Goal: Transaction & Acquisition: Purchase product/service

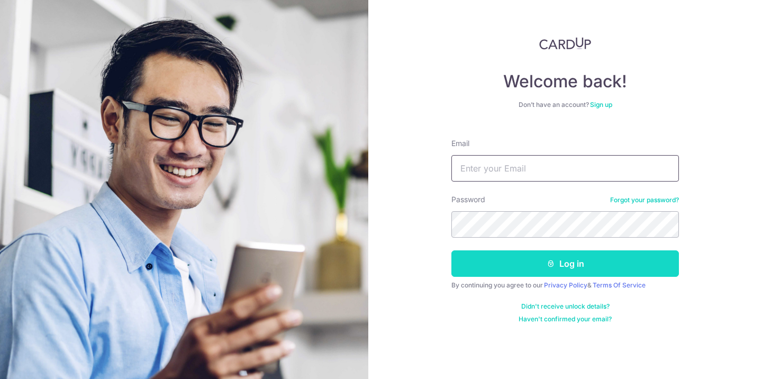
type input "[PERSON_NAME][EMAIL_ADDRESS][PERSON_NAME][DOMAIN_NAME]"
click at [617, 260] on button "Log in" at bounding box center [564, 263] width 227 height 26
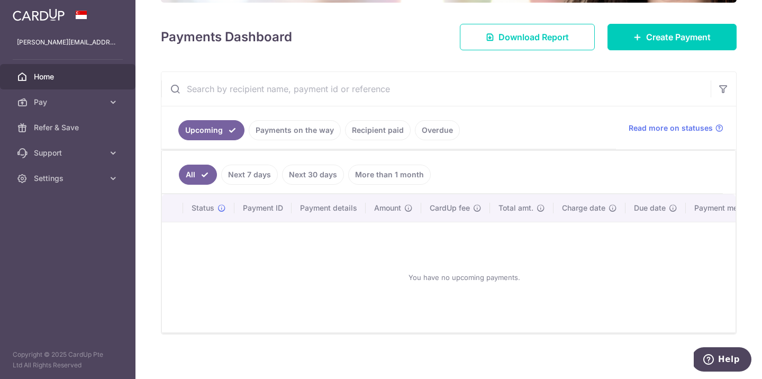
scroll to position [138, 0]
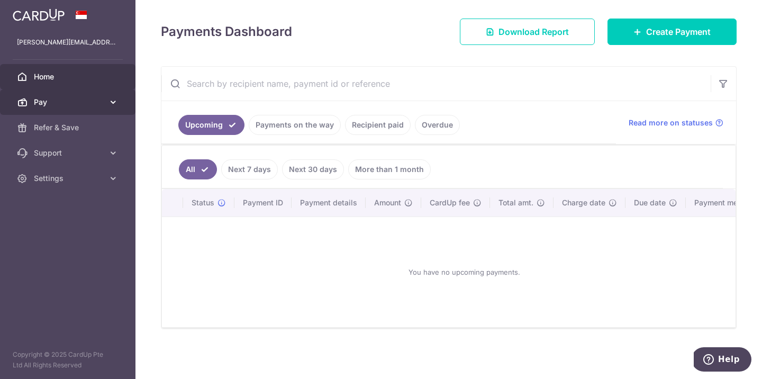
click at [77, 109] on link "Pay" at bounding box center [67, 101] width 135 height 25
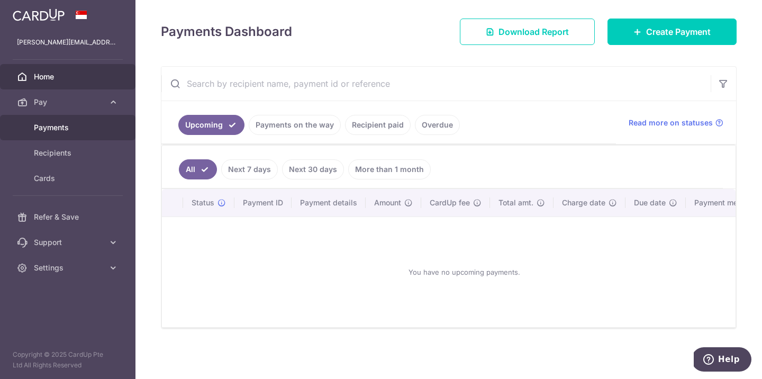
click at [84, 132] on span "Payments" at bounding box center [69, 127] width 70 height 11
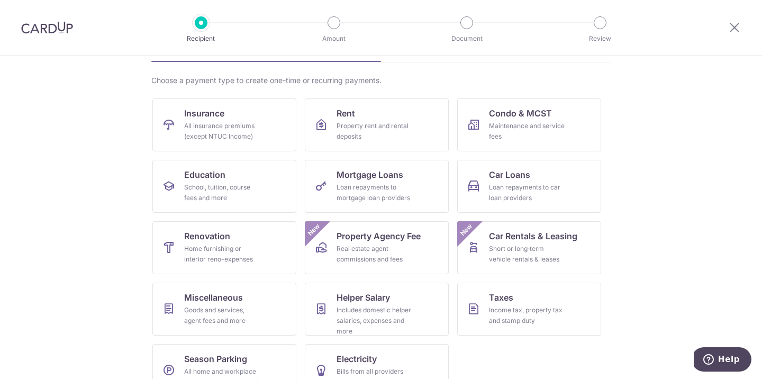
scroll to position [60, 0]
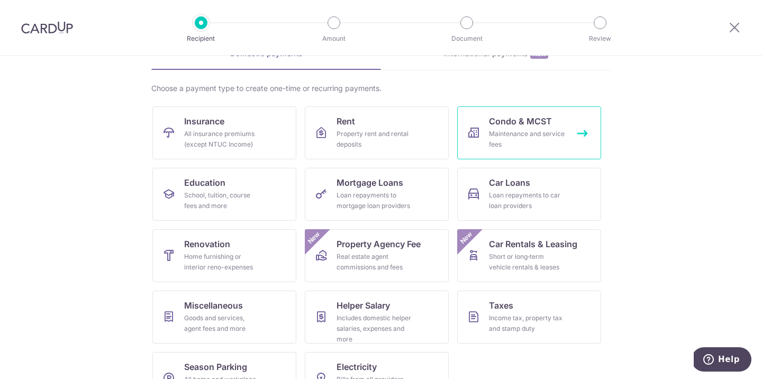
click at [524, 131] on div "Maintenance and service fees" at bounding box center [527, 139] width 76 height 21
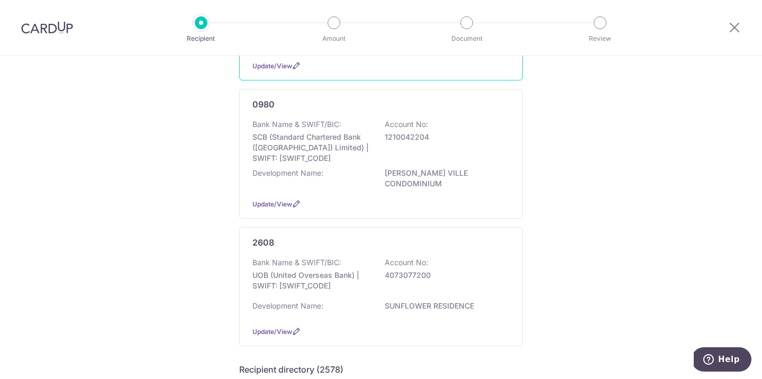
scroll to position [214, 0]
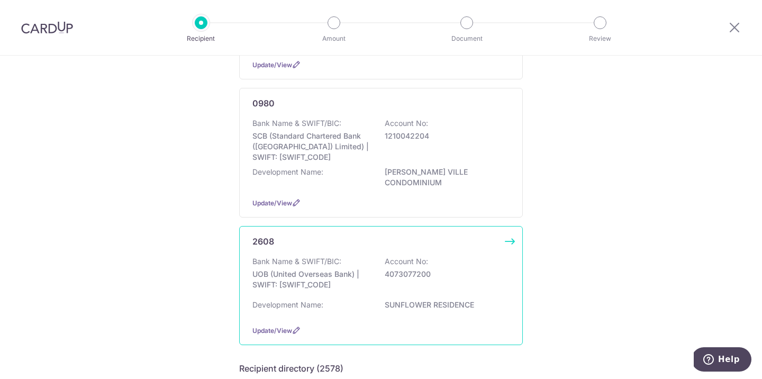
click at [409, 277] on div "Bank Name & SWIFT/BIC: UOB (United Overseas Bank) | SWIFT: UOVBSGSGXXX Account …" at bounding box center [380, 275] width 257 height 39
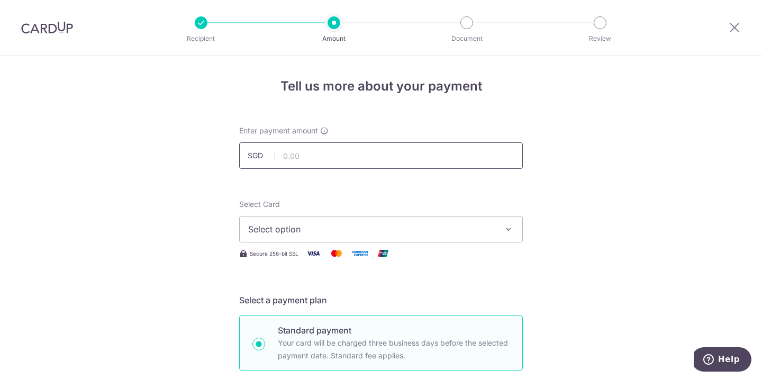
click at [410, 155] on input "text" at bounding box center [381, 155] width 284 height 26
type input "2,106.00"
click at [489, 229] on span "Select option" at bounding box center [371, 229] width 247 height 13
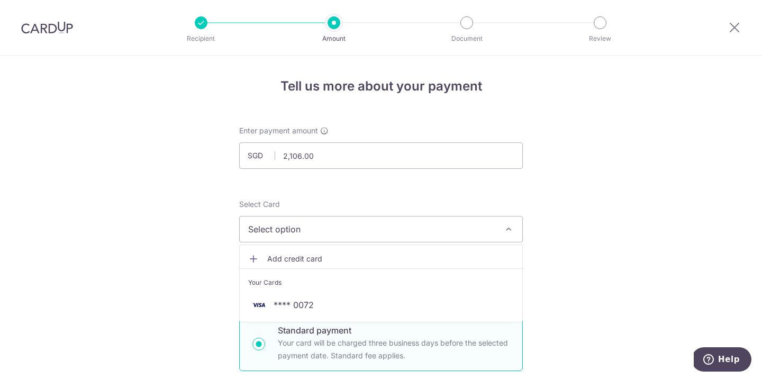
click at [447, 319] on ul "Add credit card Your Cards **** 0072" at bounding box center [381, 283] width 284 height 78
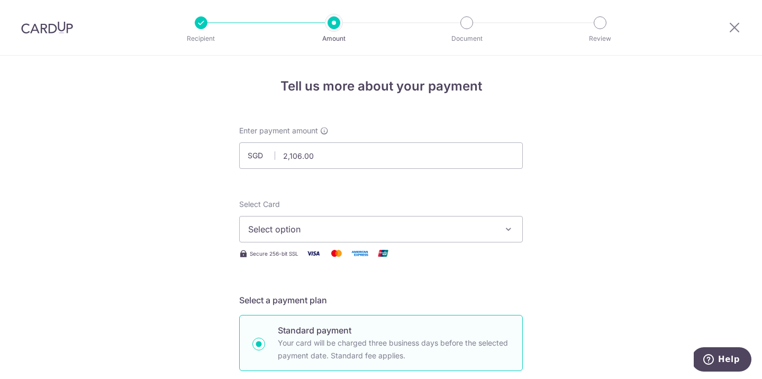
click at [454, 231] on span "Select option" at bounding box center [371, 229] width 247 height 13
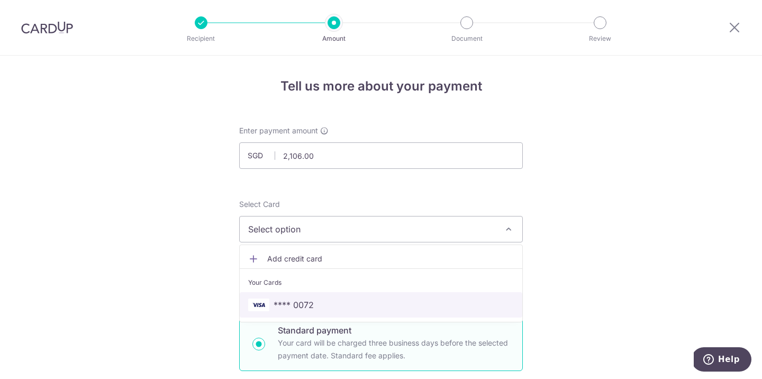
click at [433, 300] on span "**** 0072" at bounding box center [381, 304] width 266 height 13
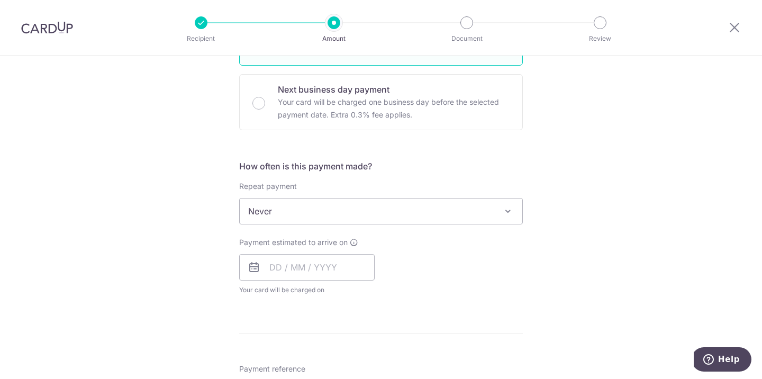
scroll to position [307, 0]
click at [431, 217] on span "Never" at bounding box center [381, 209] width 282 height 25
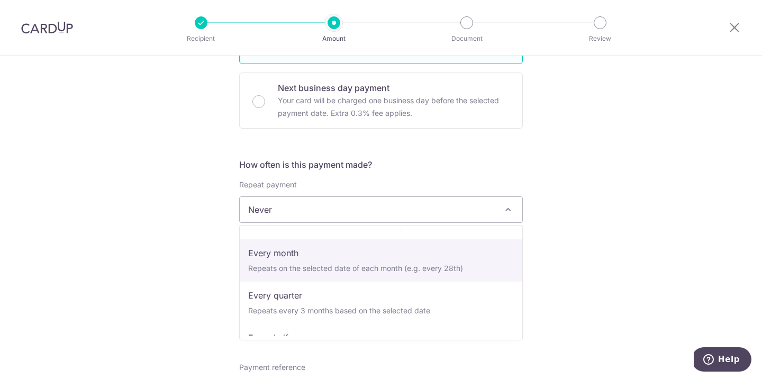
scroll to position [84, 0]
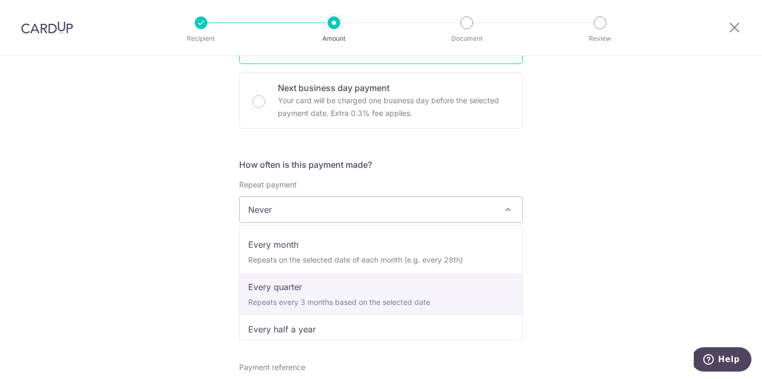
select select "4"
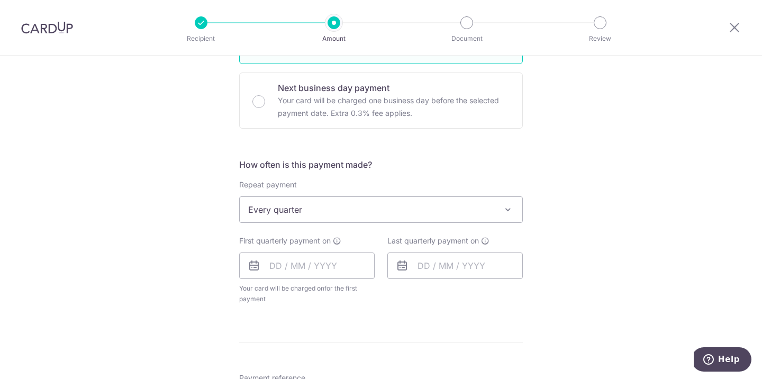
click at [324, 250] on div "First quarterly payment on Your card will be charged on for the first payment *…" at bounding box center [306, 269] width 135 height 69
click at [321, 267] on input "text" at bounding box center [306, 265] width 135 height 26
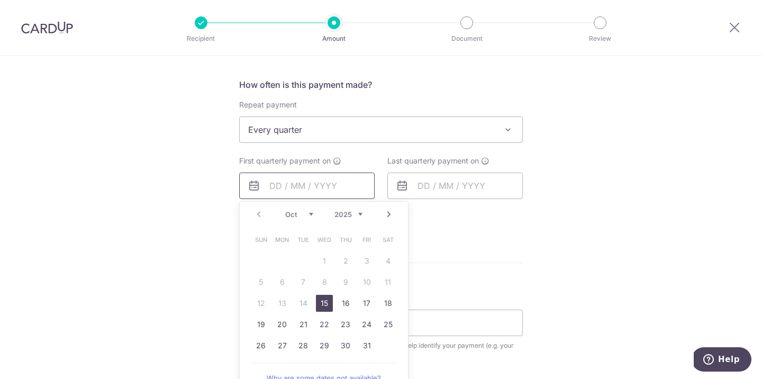
scroll to position [404, 0]
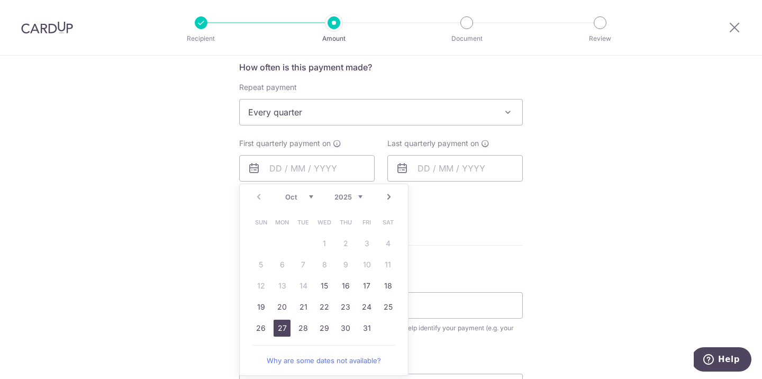
click at [285, 323] on link "27" at bounding box center [281, 327] width 17 height 17
type input "27/10/2025"
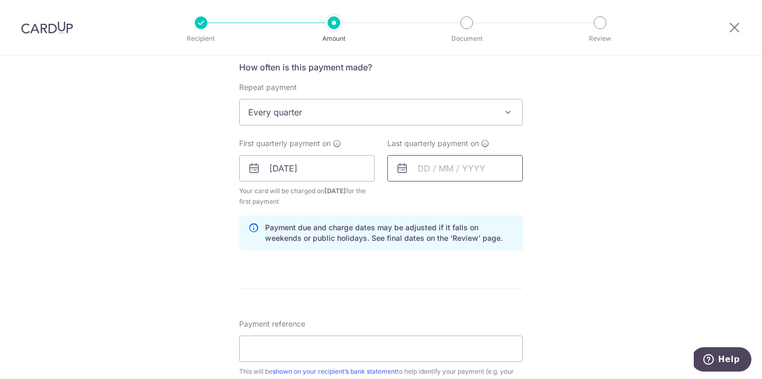
click at [423, 166] on input "text" at bounding box center [454, 168] width 135 height 26
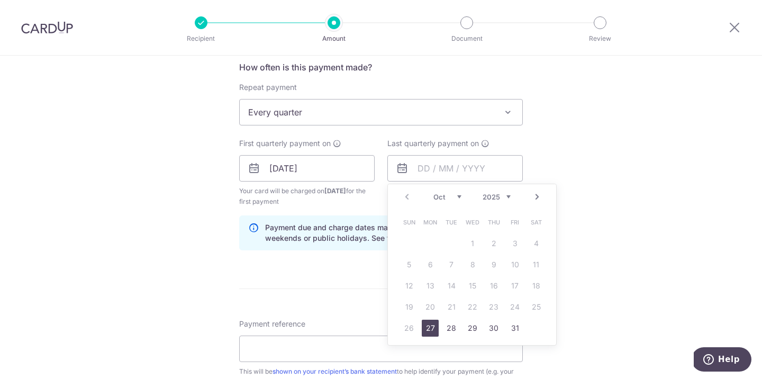
click at [541, 198] on link "Next" at bounding box center [537, 196] width 13 height 13
click at [541, 199] on link "Next" at bounding box center [537, 196] width 13 height 13
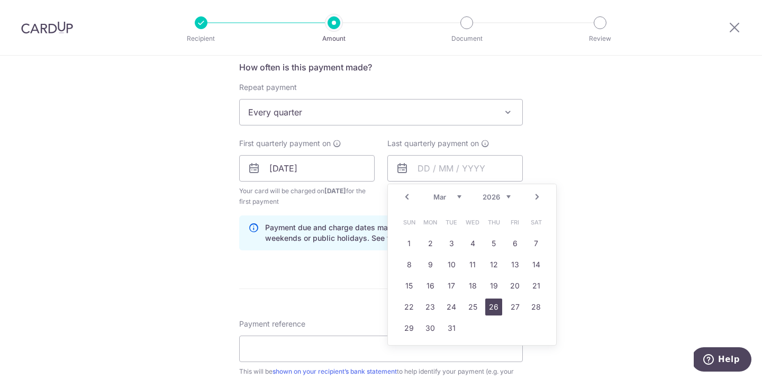
click at [496, 308] on link "26" at bounding box center [493, 306] width 17 height 17
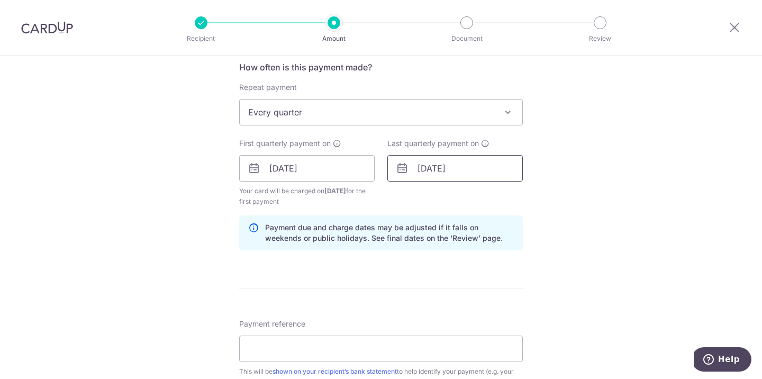
click at [483, 176] on input "26/03/2026" at bounding box center [454, 168] width 135 height 26
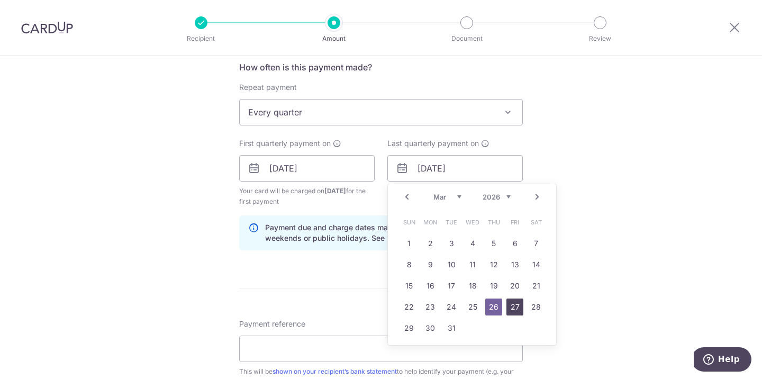
click at [516, 307] on link "27" at bounding box center [514, 306] width 17 height 17
type input "27/03/2026"
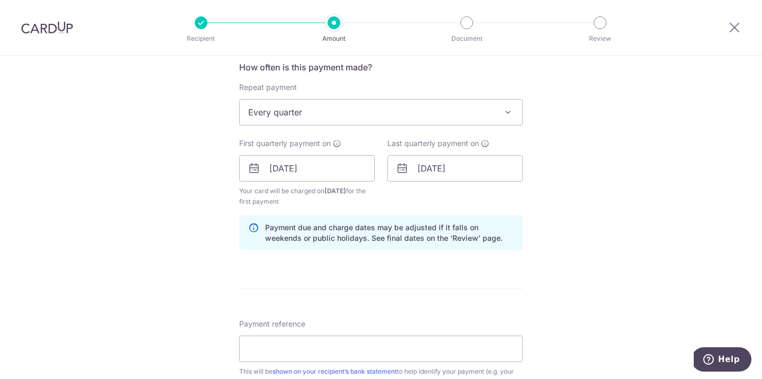
click at [564, 202] on div "Tell us more about your payment Enter payment amount SGD 2,106.00 2106.00 Selec…" at bounding box center [381, 156] width 762 height 1011
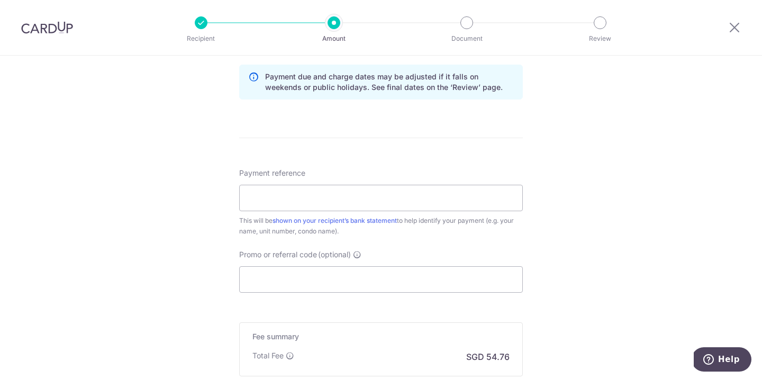
scroll to position [558, 0]
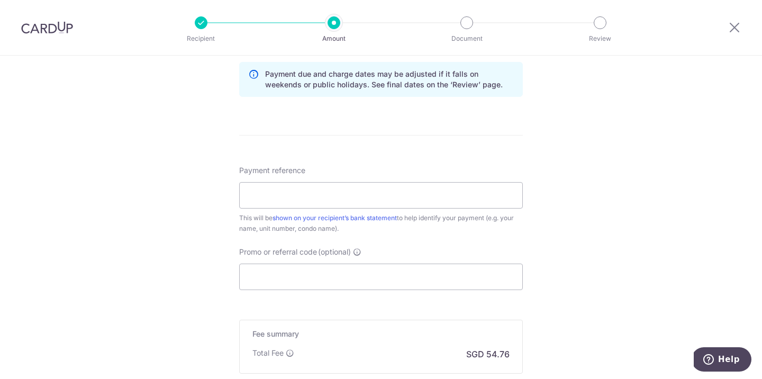
click at [460, 209] on div "Payment reference This will be shown on your recipient’s bank statement to help…" at bounding box center [381, 199] width 284 height 69
click at [458, 199] on input "Payment reference" at bounding box center [381, 195] width 284 height 26
type input "05-01"
click at [300, 273] on input "Promo or referral code (optional)" at bounding box center [381, 276] width 284 height 26
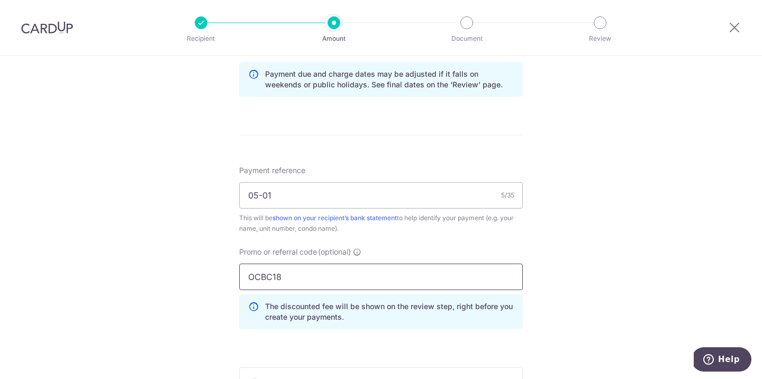
type input "OCBC18"
click at [579, 244] on div "Tell us more about your payment Enter payment amount SGD 2,106.00 2106.00 Selec…" at bounding box center [381, 27] width 762 height 1058
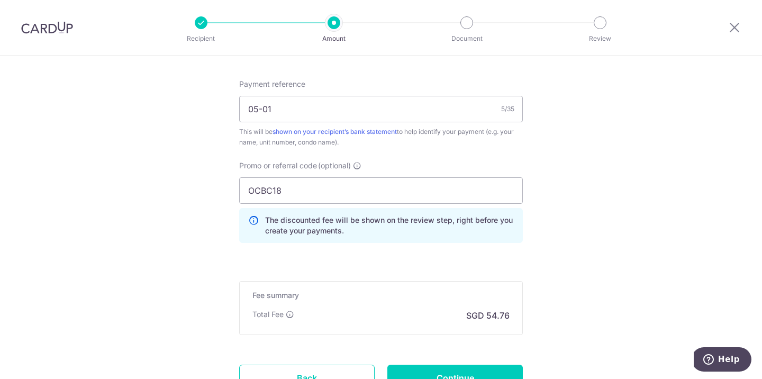
scroll to position [688, 0]
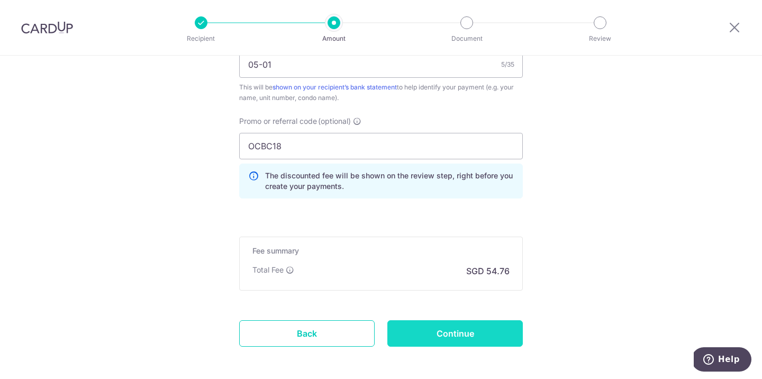
click at [489, 338] on input "Continue" at bounding box center [454, 333] width 135 height 26
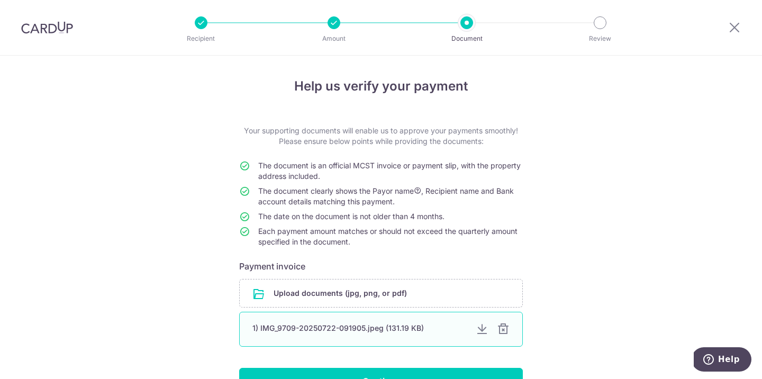
click at [503, 332] on div at bounding box center [503, 329] width 13 height 13
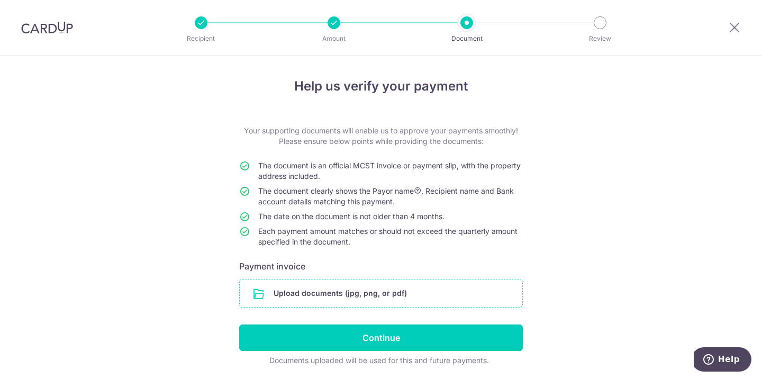
click at [384, 293] on input "file" at bounding box center [381, 293] width 282 height 28
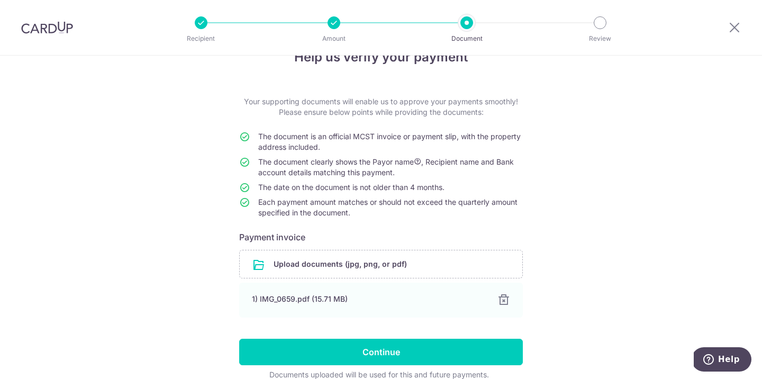
scroll to position [80, 0]
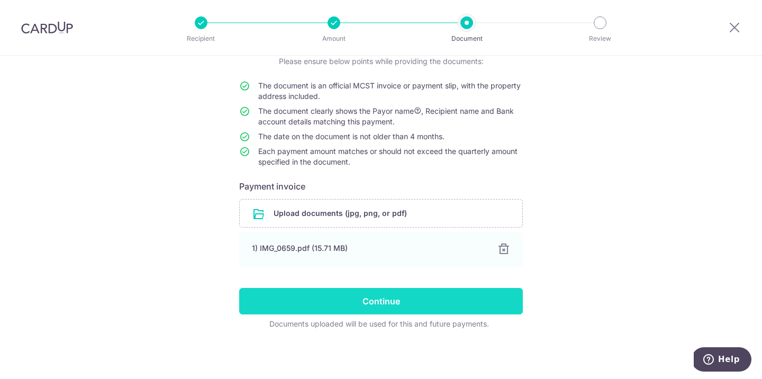
click at [367, 313] on input "Continue" at bounding box center [381, 301] width 284 height 26
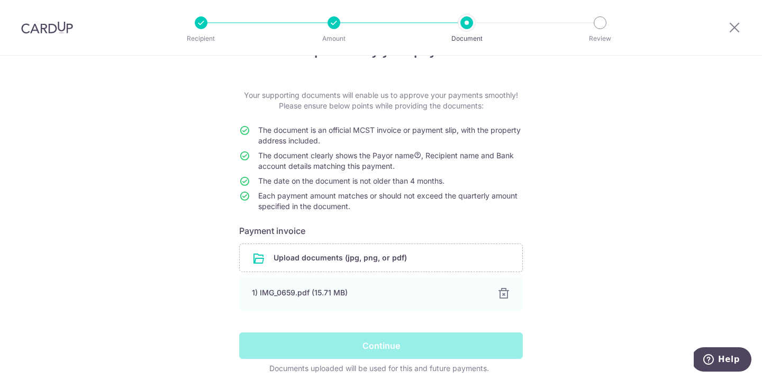
scroll to position [0, 0]
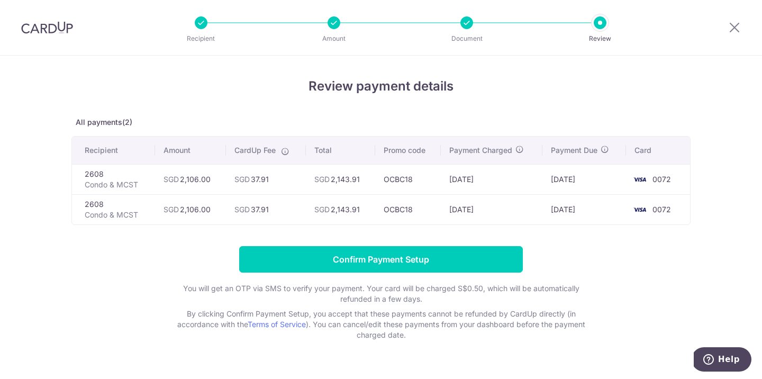
scroll to position [24, 0]
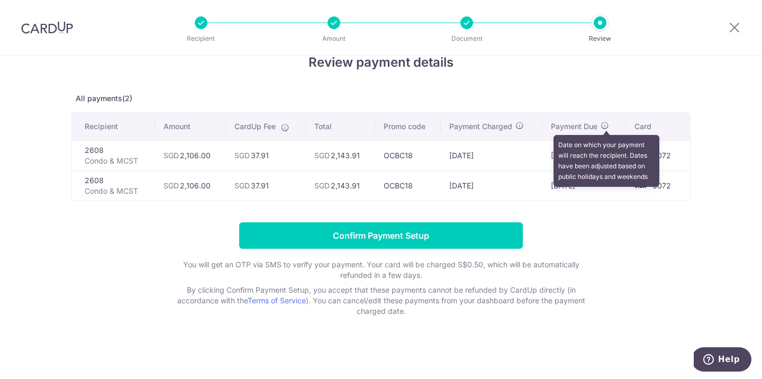
click at [606, 123] on icon at bounding box center [604, 125] width 8 height 8
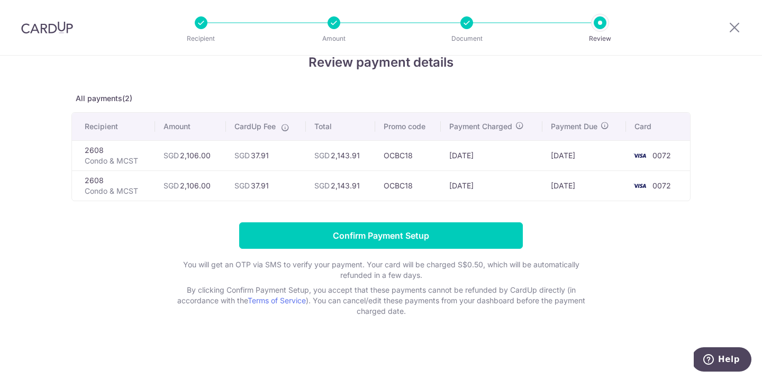
scroll to position [0, 0]
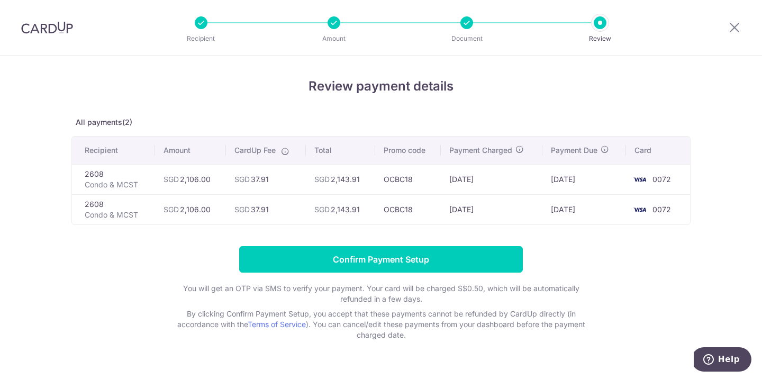
click at [336, 24] on div at bounding box center [333, 22] width 13 height 13
click at [335, 41] on p "Amount" at bounding box center [334, 38] width 78 height 11
click at [736, 30] on icon at bounding box center [734, 27] width 13 height 13
click at [198, 30] on div "Recipient Amount Document Review" at bounding box center [401, 27] width 454 height 55
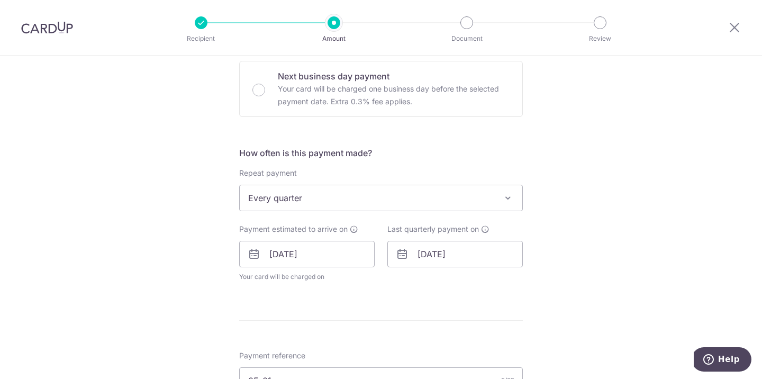
scroll to position [318, 0]
click at [473, 254] on input "27/03/2026" at bounding box center [454, 254] width 135 height 26
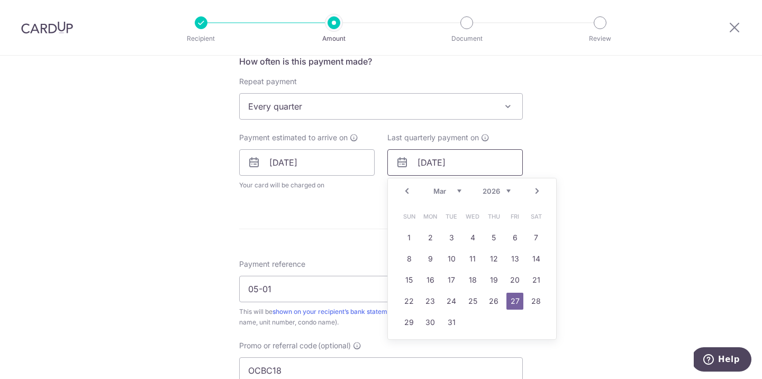
scroll to position [412, 0]
click at [431, 323] on link "30" at bounding box center [430, 320] width 17 height 17
type input "30/03/2026"
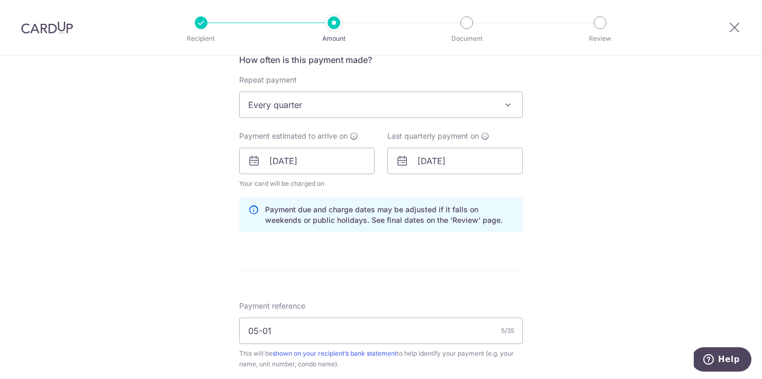
click at [570, 261] on div "Tell us more about your payment Enter payment amount SGD 2,106.00 2106.00 Selec…" at bounding box center [381, 168] width 762 height 1048
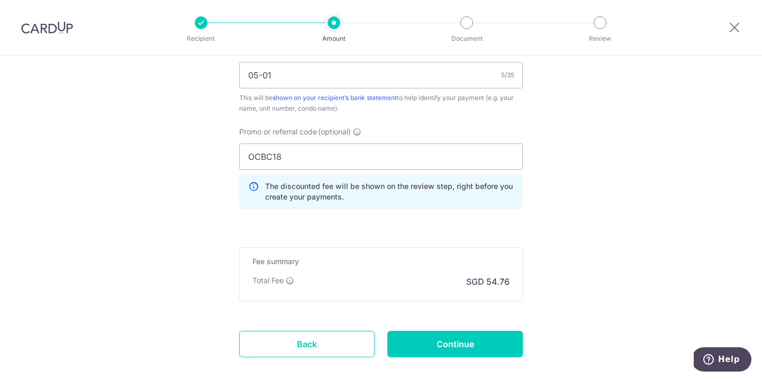
scroll to position [725, 0]
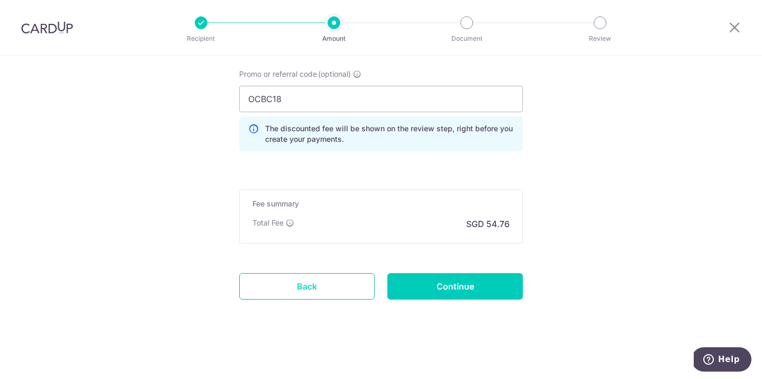
click at [296, 296] on link "Back" at bounding box center [306, 286] width 135 height 26
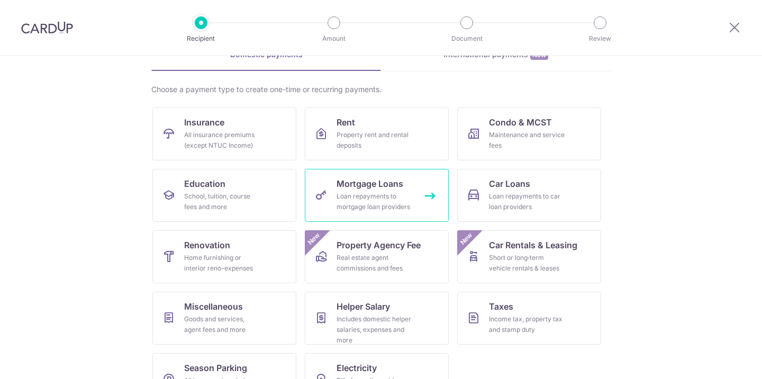
scroll to position [95, 0]
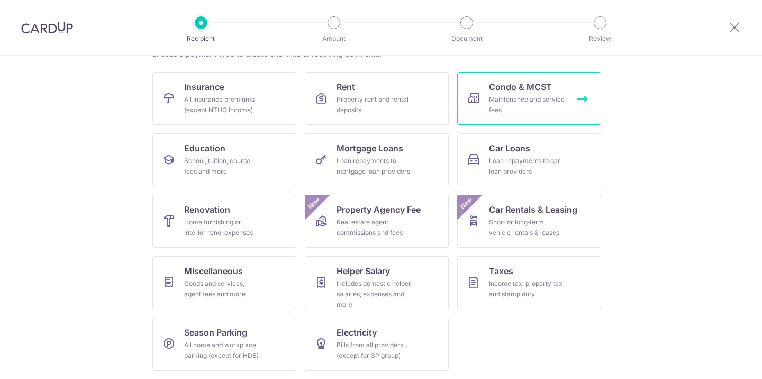
click at [551, 86] on link "Condo & MCST Maintenance and service fees" at bounding box center [529, 98] width 144 height 53
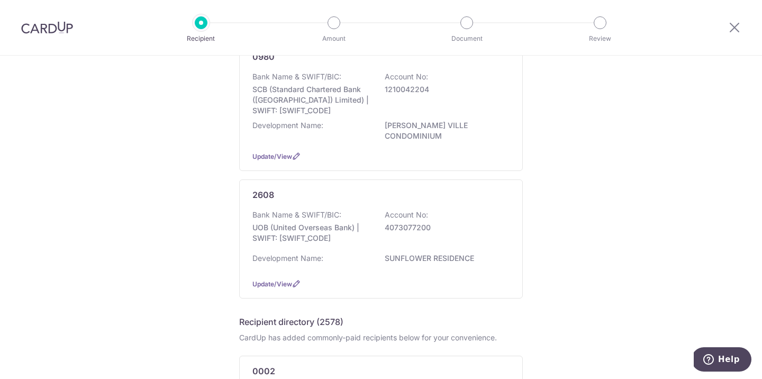
scroll to position [279, 0]
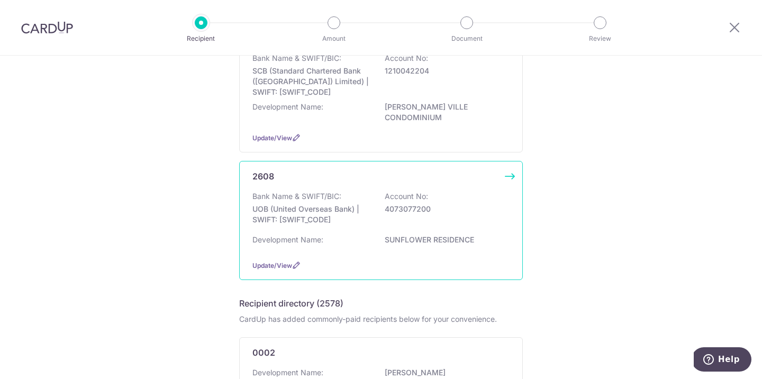
click at [402, 208] on div "Bank Name & SWIFT/BIC: UOB (United Overseas Bank) | SWIFT: UOVBSGSGXXX Account …" at bounding box center [380, 210] width 257 height 39
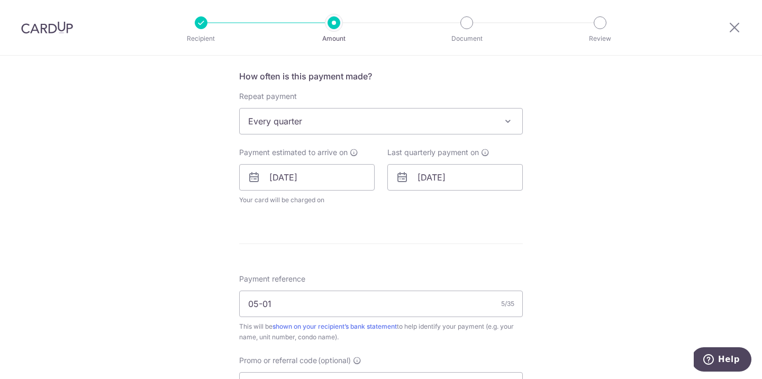
scroll to position [396, 0]
click at [447, 188] on input "[DATE]" at bounding box center [454, 176] width 135 height 26
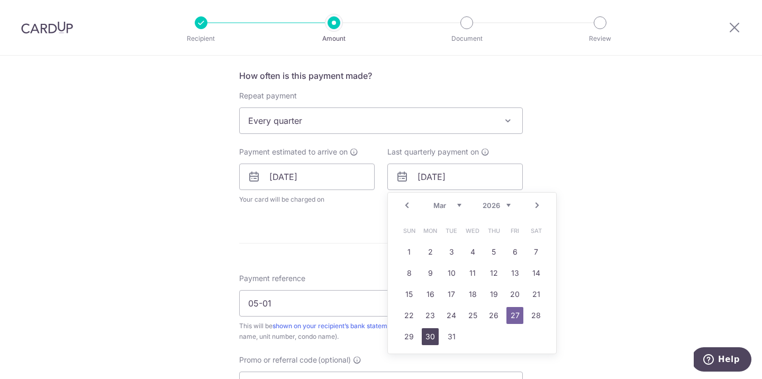
click at [434, 334] on link "30" at bounding box center [430, 336] width 17 height 17
type input "[DATE]"
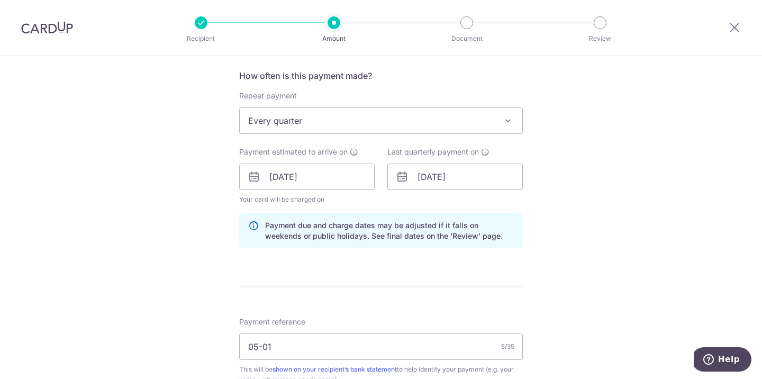
click at [423, 256] on div "How often is this payment made? Repeat payment Never Every week Every month Eve…" at bounding box center [381, 162] width 284 height 187
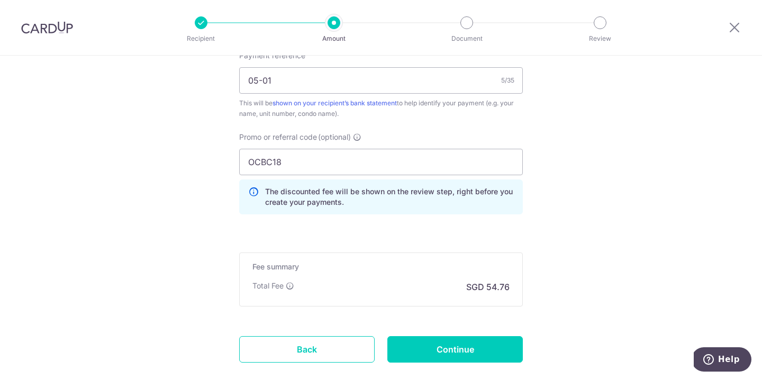
scroll to position [725, 0]
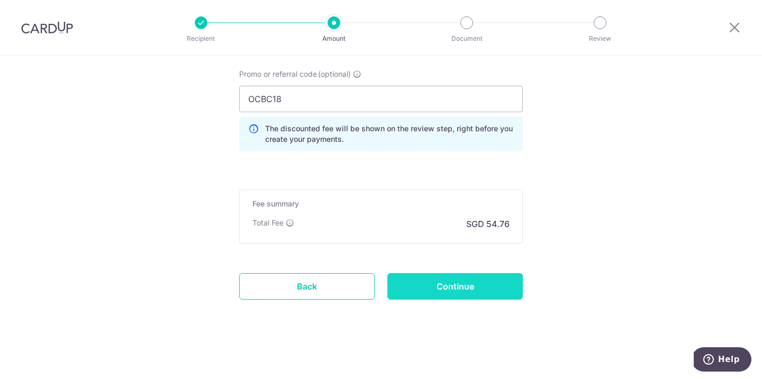
click at [450, 297] on input "Continue" at bounding box center [454, 286] width 135 height 26
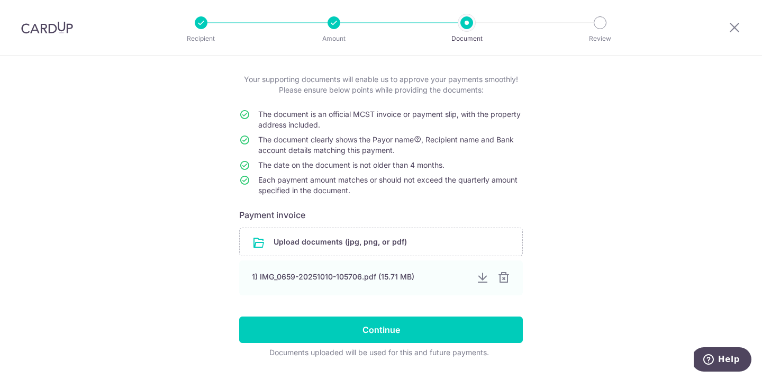
scroll to position [53, 0]
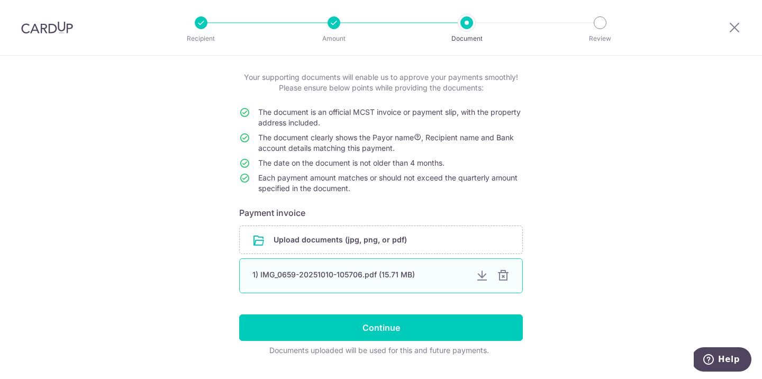
click at [507, 272] on div at bounding box center [503, 275] width 13 height 13
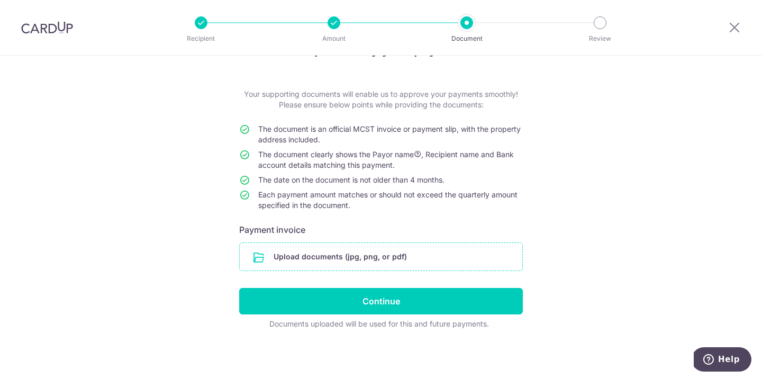
click at [465, 262] on input "file" at bounding box center [381, 257] width 282 height 28
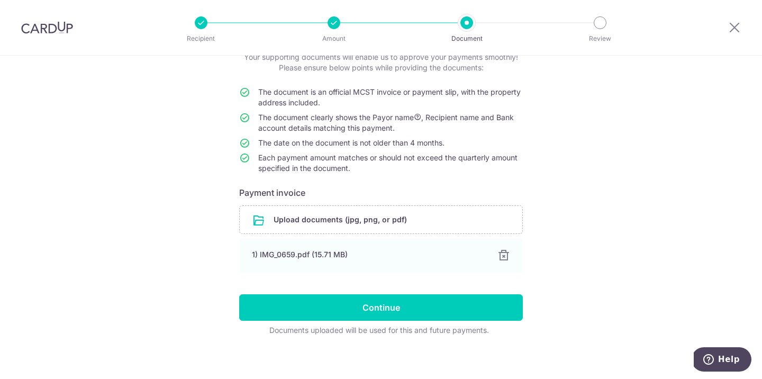
scroll to position [80, 0]
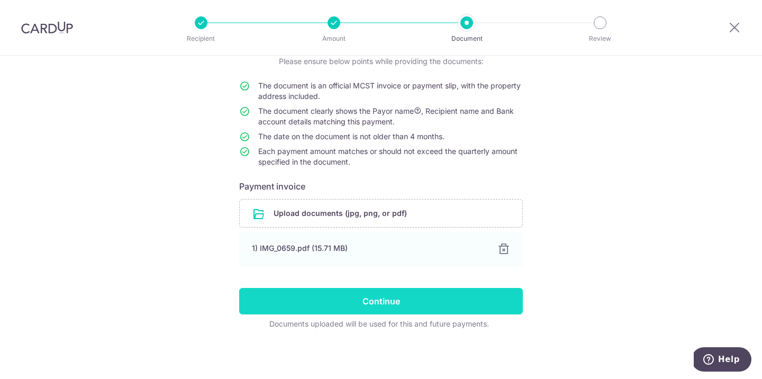
click at [479, 306] on input "Continue" at bounding box center [381, 301] width 284 height 26
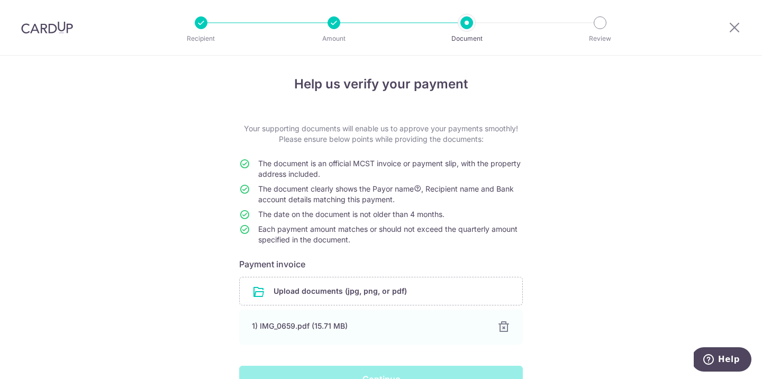
scroll to position [0, 0]
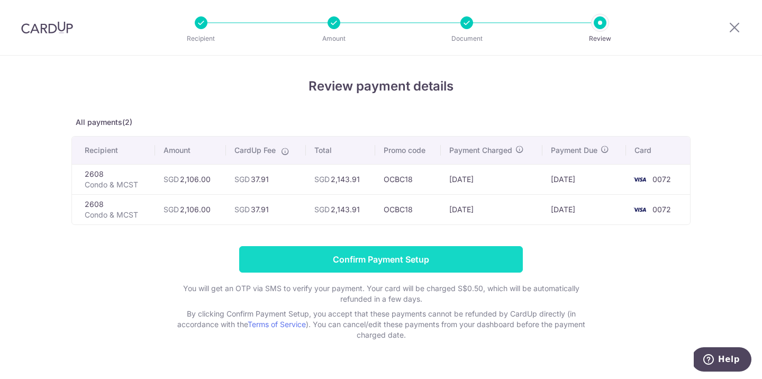
scroll to position [24, 0]
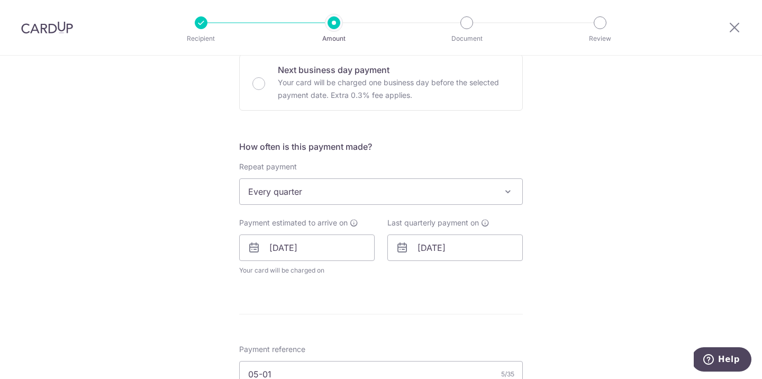
scroll to position [321, 0]
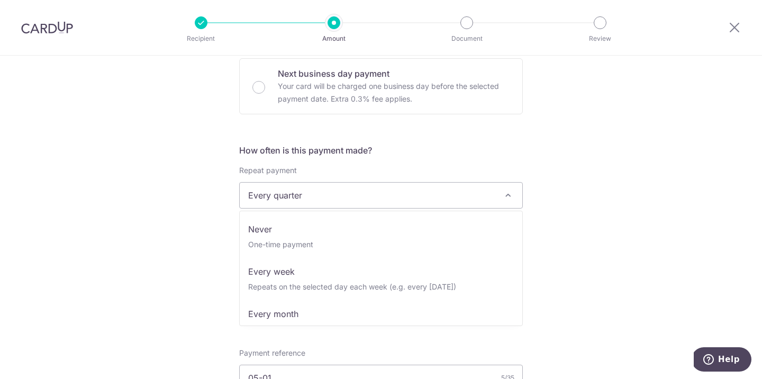
click at [358, 191] on span "Every quarter" at bounding box center [381, 194] width 282 height 25
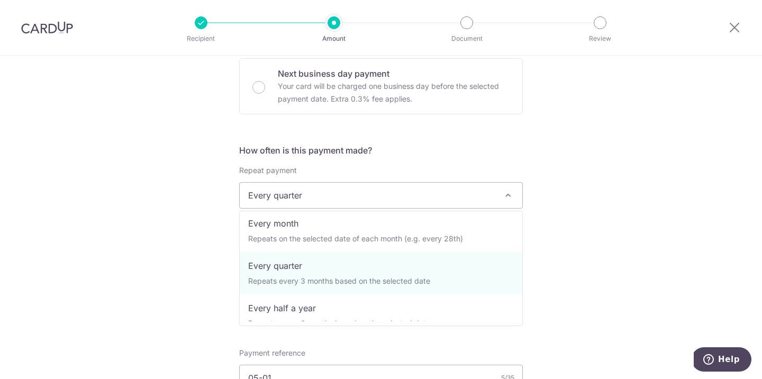
scroll to position [92, 0]
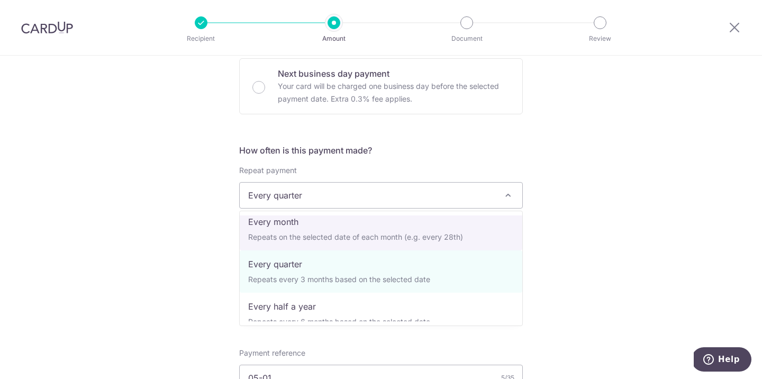
click at [594, 243] on div "Tell us more about your payment Enter payment amount SGD 2,106.00 2106.00 Selec…" at bounding box center [381, 236] width 762 height 1005
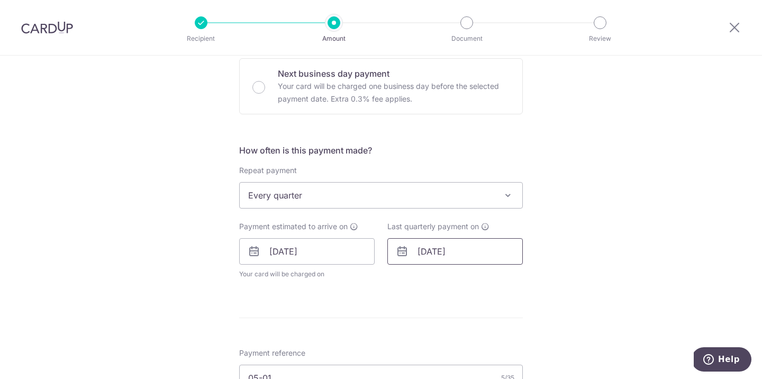
click at [477, 257] on input "30/03/2026" at bounding box center [454, 251] width 135 height 26
click at [537, 280] on link "Next" at bounding box center [537, 279] width 13 height 13
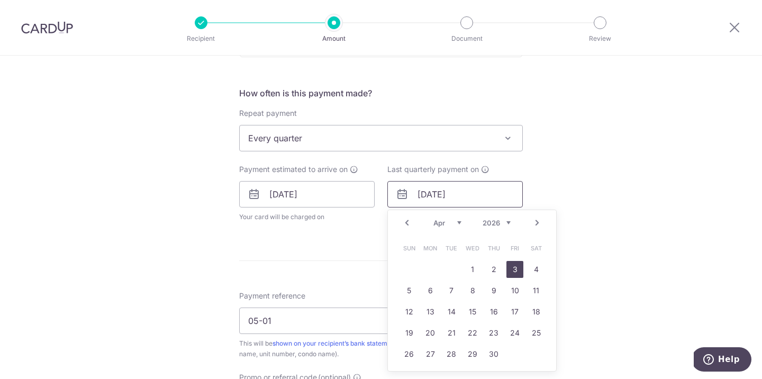
scroll to position [384, 0]
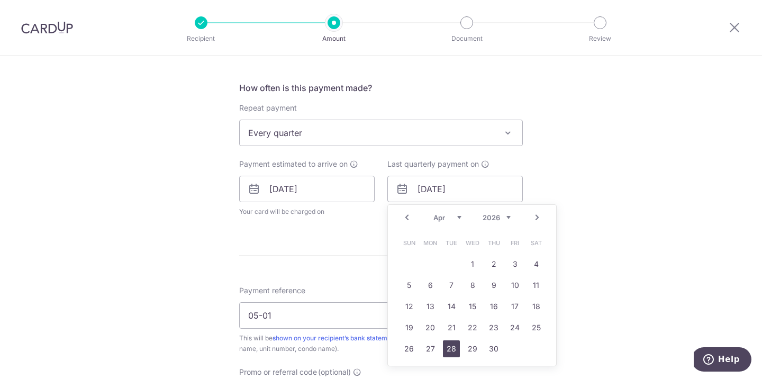
click at [445, 351] on link "28" at bounding box center [451, 348] width 17 height 17
type input "28/04/2026"
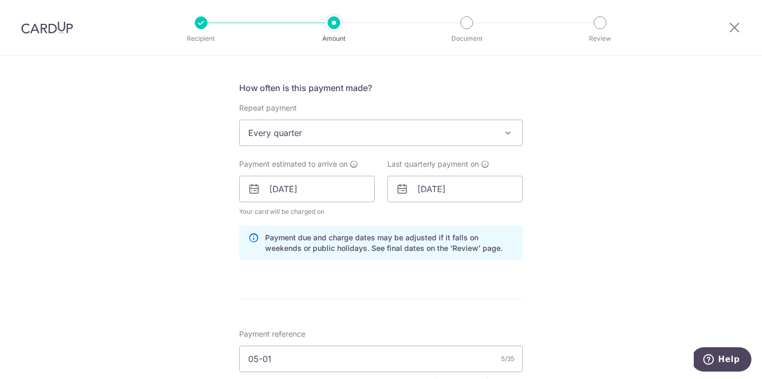
click at [560, 205] on div "Tell us more about your payment Enter payment amount SGD 2,106.00 2106.00 Selec…" at bounding box center [381, 196] width 762 height 1048
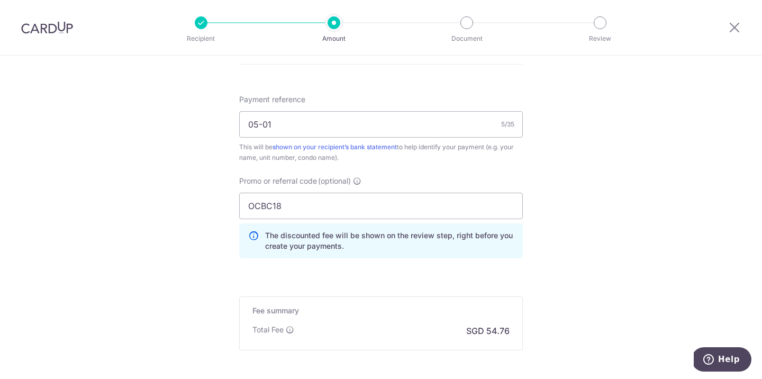
scroll to position [725, 0]
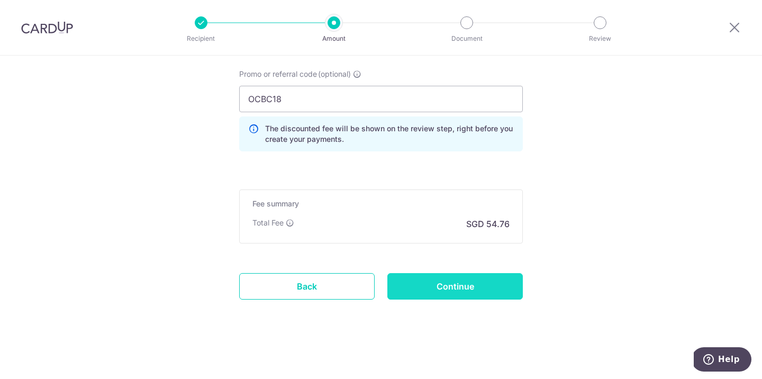
click at [473, 292] on input "Continue" at bounding box center [454, 286] width 135 height 26
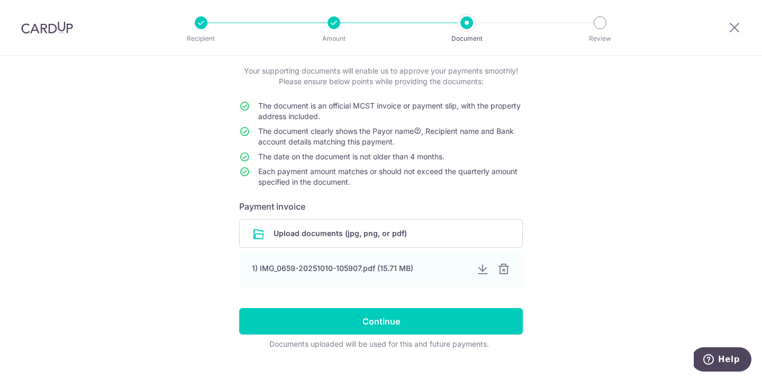
scroll to position [80, 0]
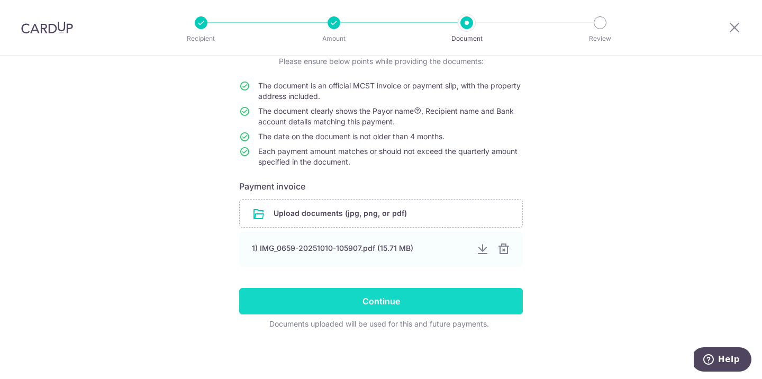
click at [473, 294] on input "Continue" at bounding box center [381, 301] width 284 height 26
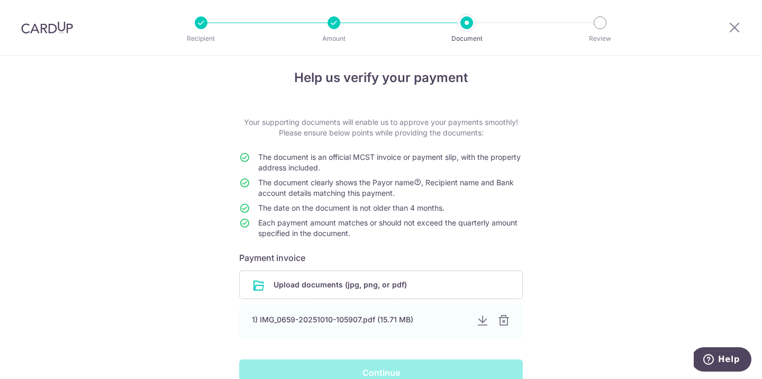
scroll to position [0, 0]
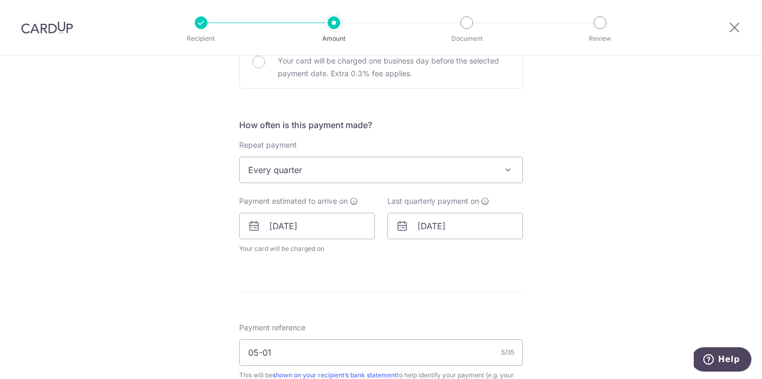
scroll to position [364, 0]
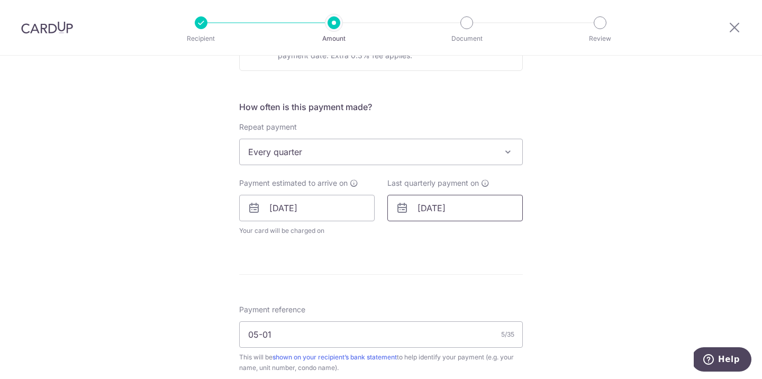
click at [485, 207] on input "28/04/2026" at bounding box center [454, 208] width 135 height 26
click at [401, 235] on link "Prev" at bounding box center [406, 236] width 13 height 13
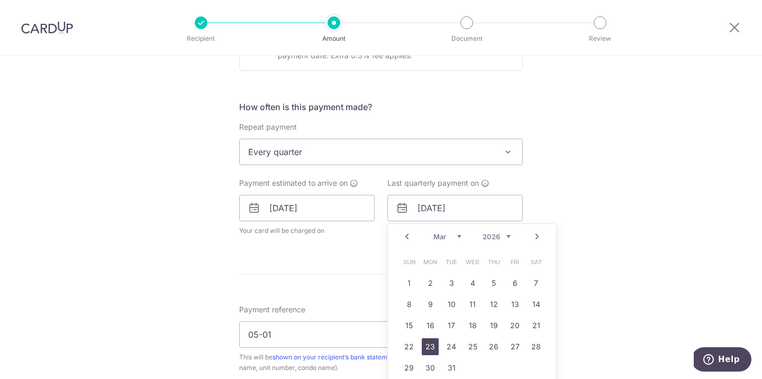
click at [427, 342] on link "23" at bounding box center [430, 346] width 17 height 17
type input "23/03/2026"
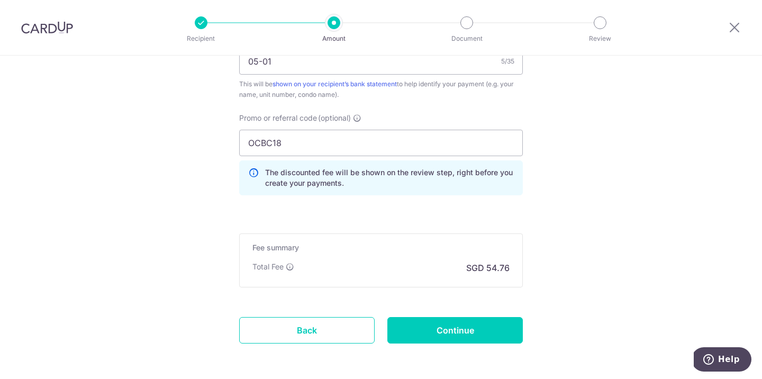
scroll to position [705, 0]
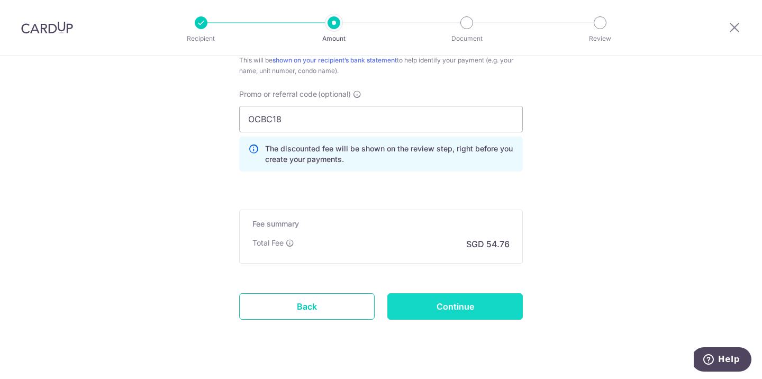
click at [450, 308] on input "Continue" at bounding box center [454, 306] width 135 height 26
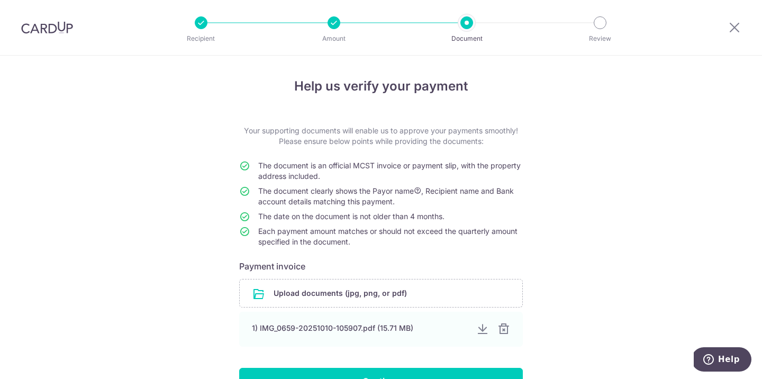
scroll to position [80, 0]
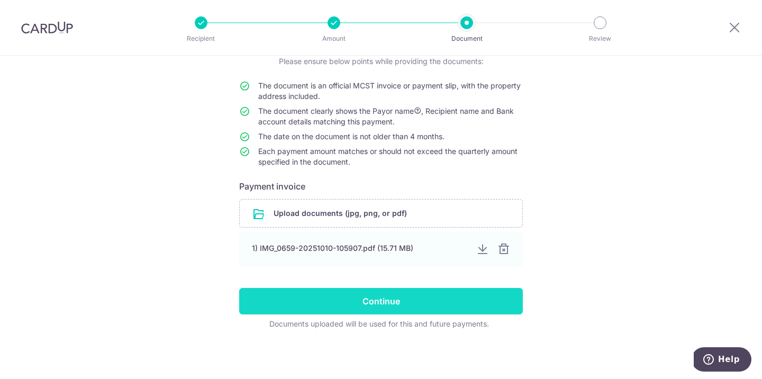
click at [431, 303] on input "Continue" at bounding box center [381, 301] width 284 height 26
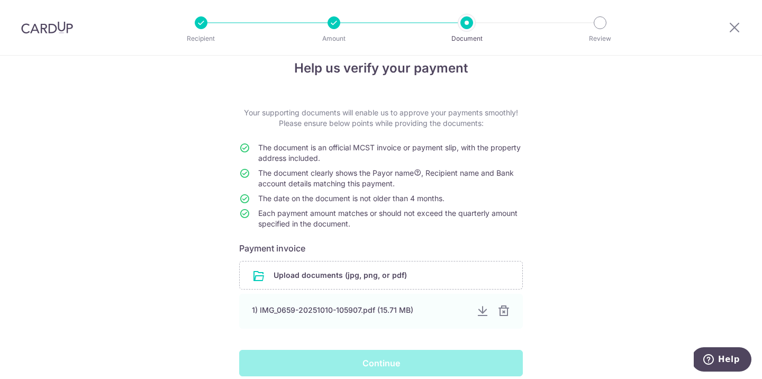
scroll to position [0, 0]
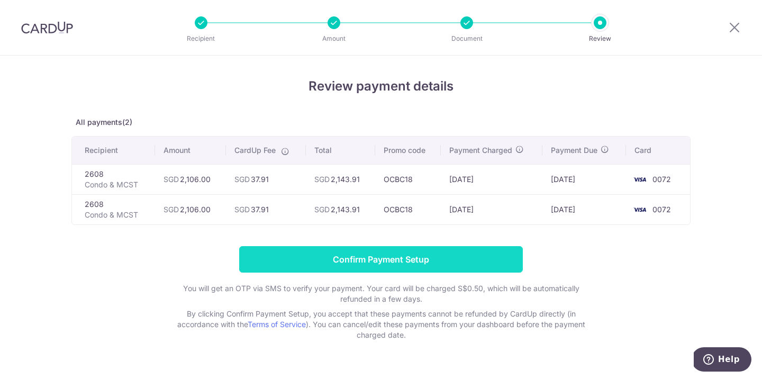
click at [491, 269] on input "Confirm Payment Setup" at bounding box center [381, 259] width 284 height 26
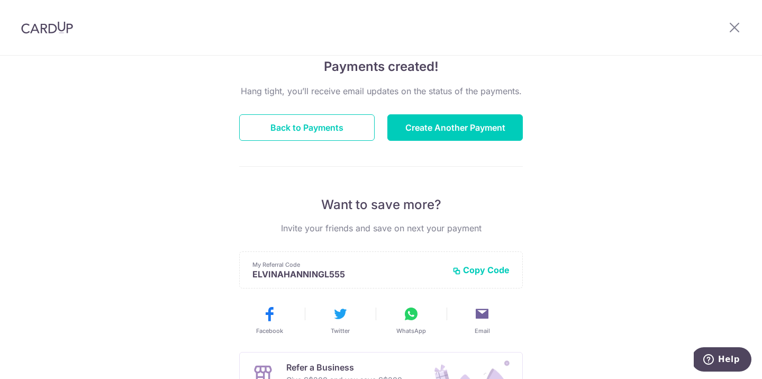
scroll to position [89, 0]
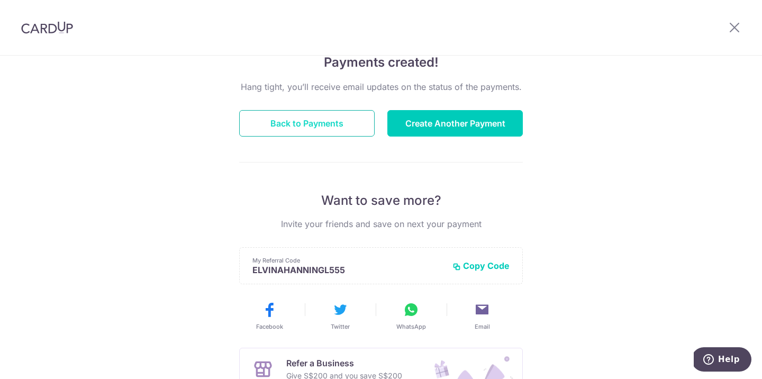
click at [293, 126] on button "Back to Payments" at bounding box center [306, 123] width 135 height 26
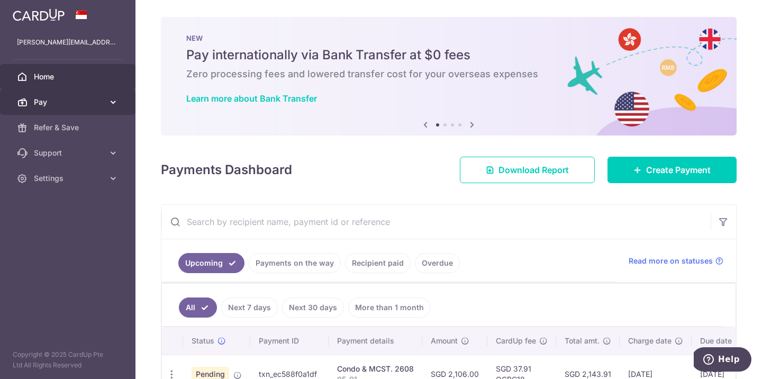
click at [94, 107] on link "Pay" at bounding box center [67, 101] width 135 height 25
click at [260, 173] on h4 "Payments Dashboard" at bounding box center [226, 169] width 131 height 19
